Goal: Browse casually

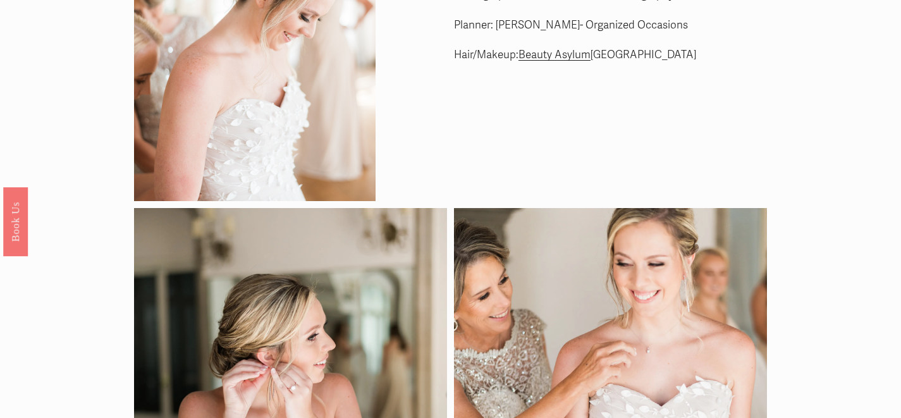
scroll to position [55, 0]
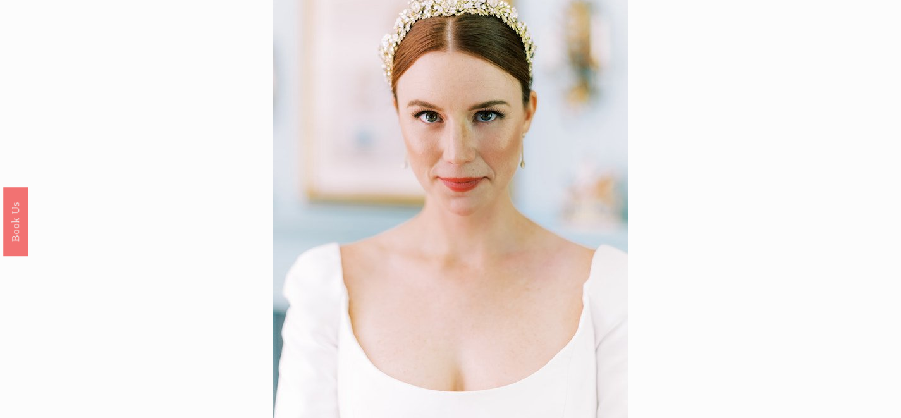
scroll to position [32, 0]
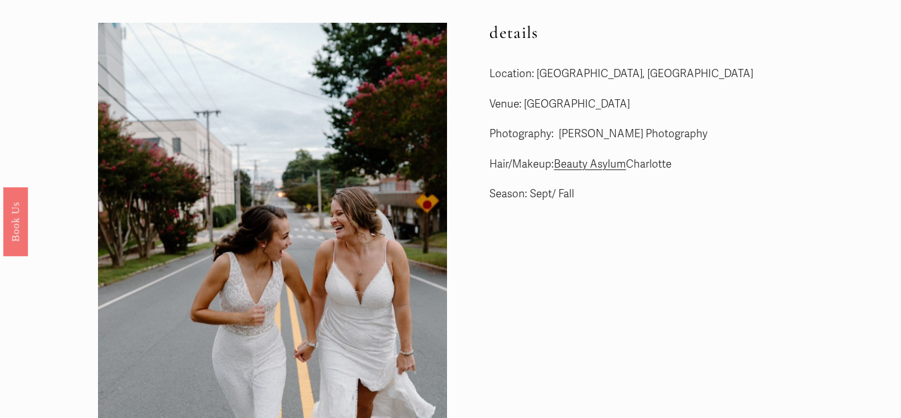
scroll to position [35, 0]
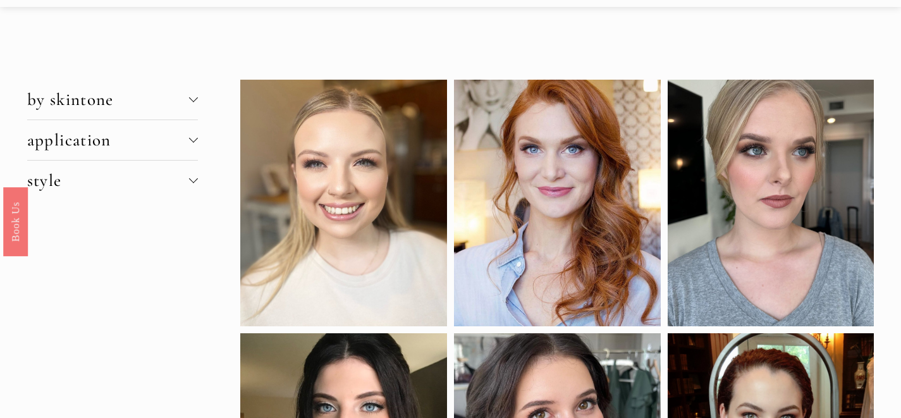
scroll to position [3, 0]
